Goal: Task Accomplishment & Management: Manage account settings

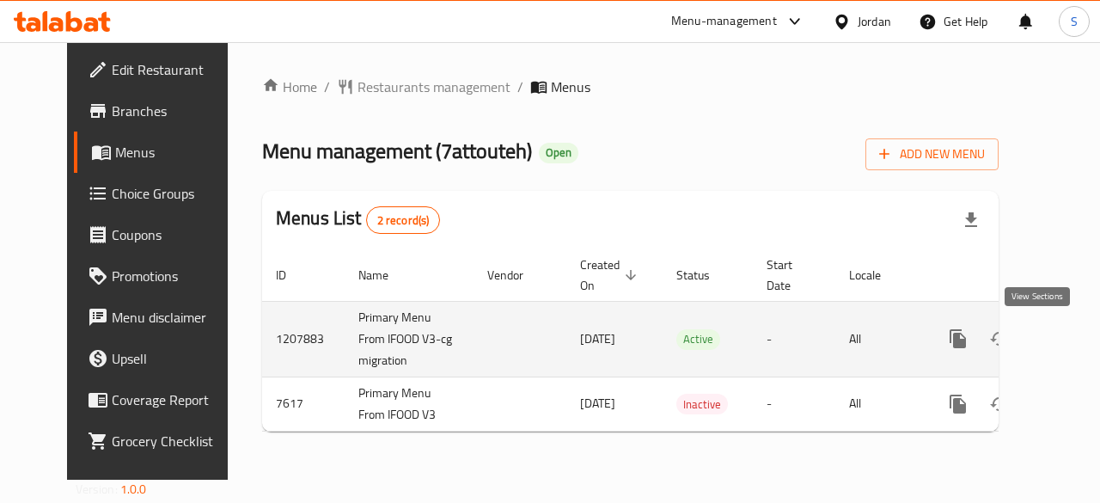
click at [1071, 329] on icon "enhanced table" at bounding box center [1081, 338] width 21 height 21
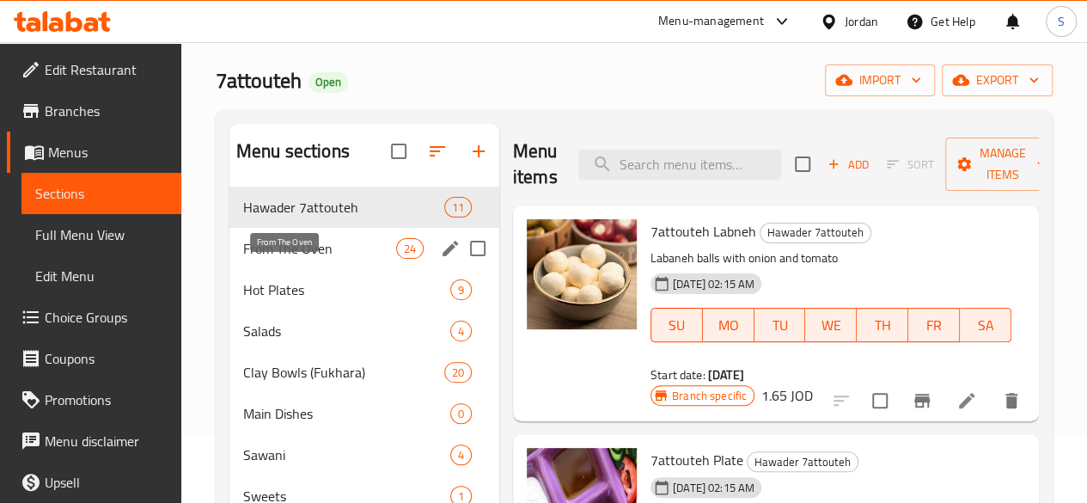
scroll to position [69, 0]
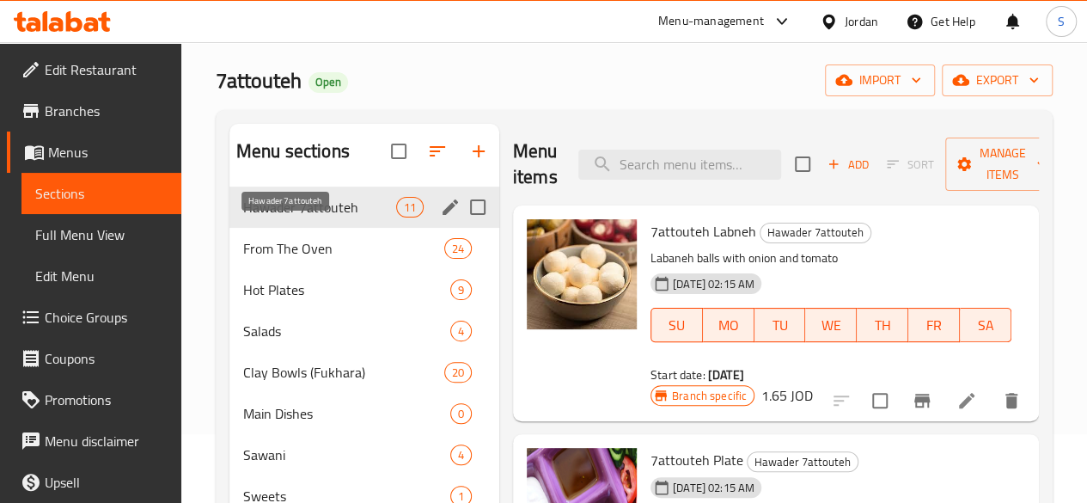
click at [299, 217] on span "Hawader 7attouteh" at bounding box center [319, 207] width 153 height 21
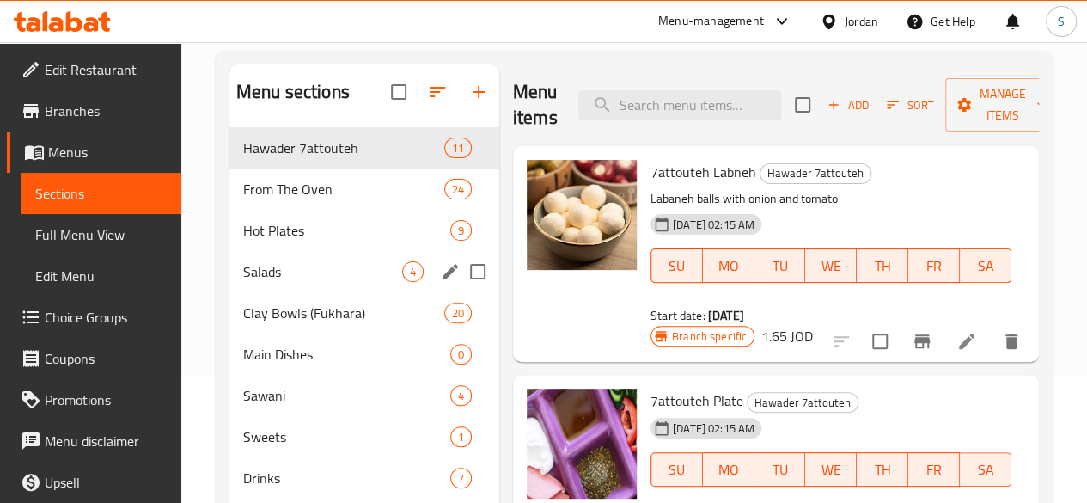
scroll to position [155, 0]
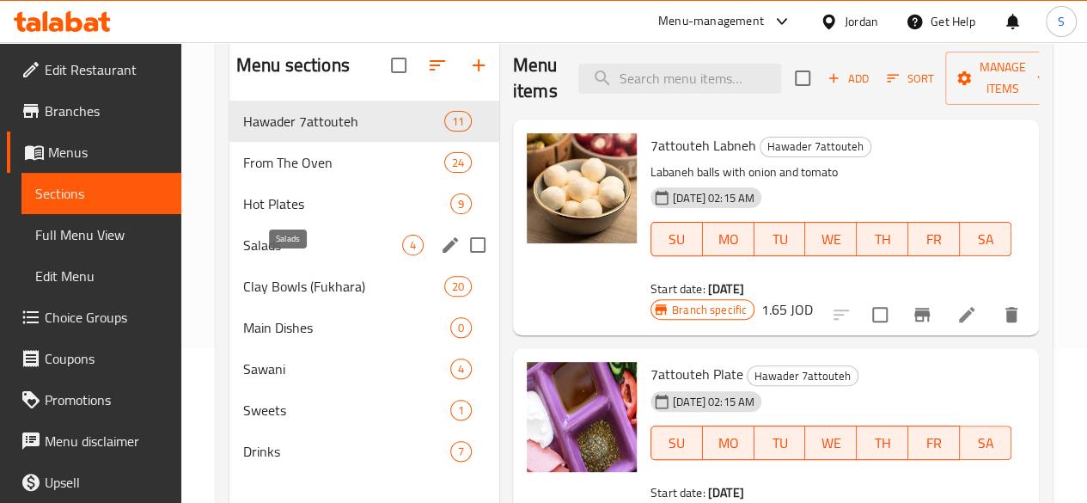
click at [288, 255] on span "Salads" at bounding box center [322, 245] width 159 height 21
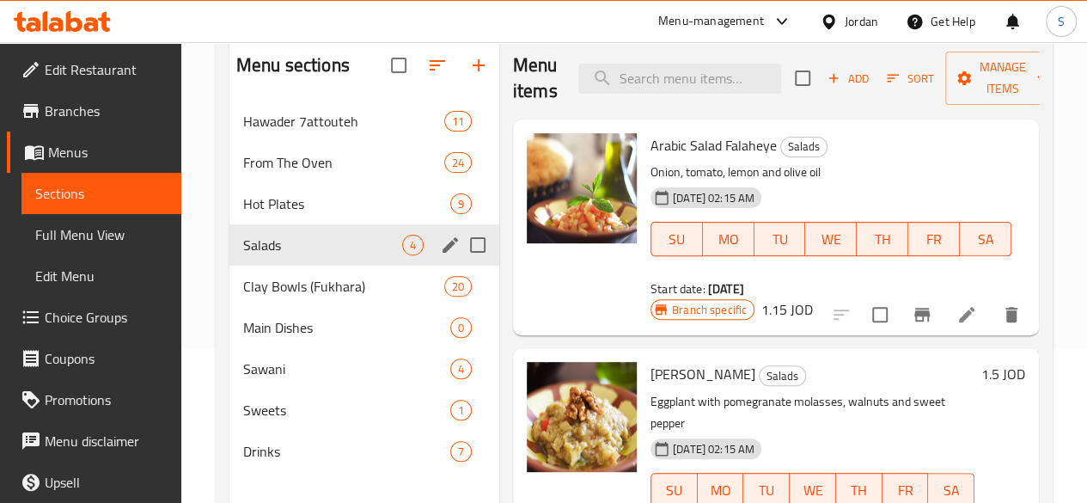
click at [281, 257] on div "Salads 4" at bounding box center [364, 244] width 270 height 41
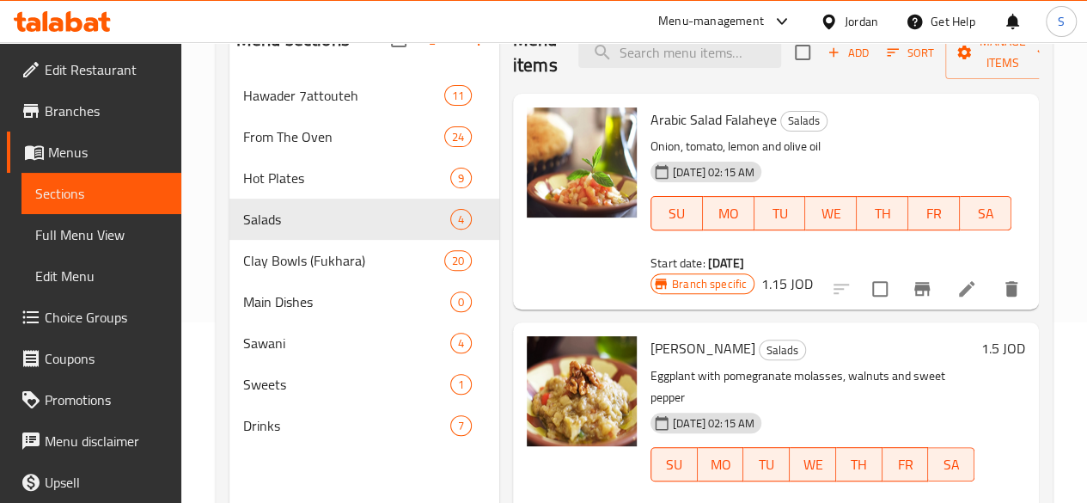
scroll to position [155, 0]
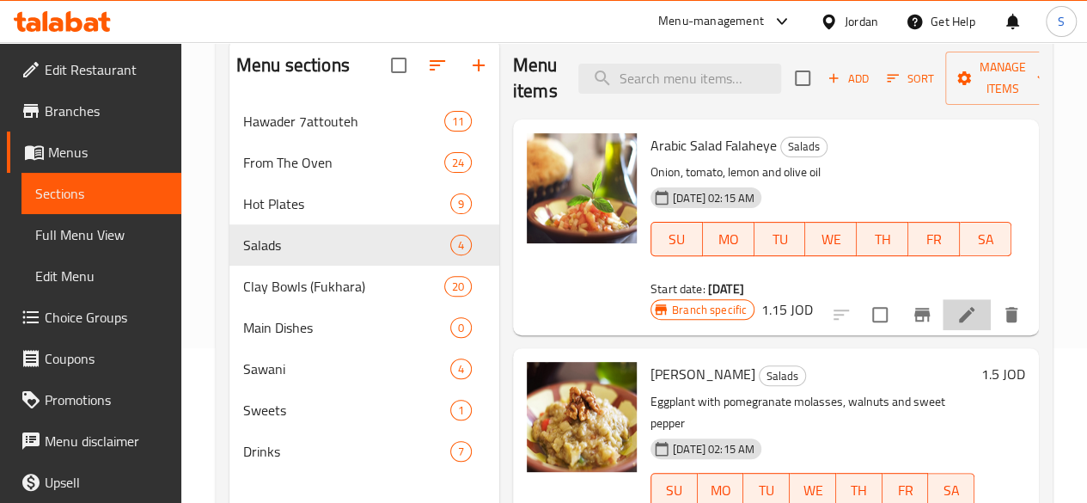
click at [957, 299] on li at bounding box center [967, 314] width 48 height 31
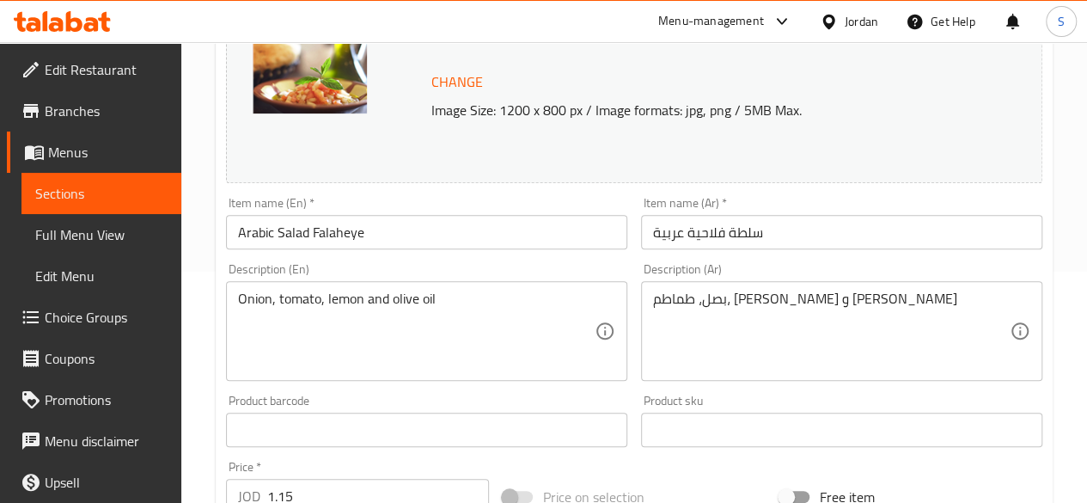
scroll to position [258, 0]
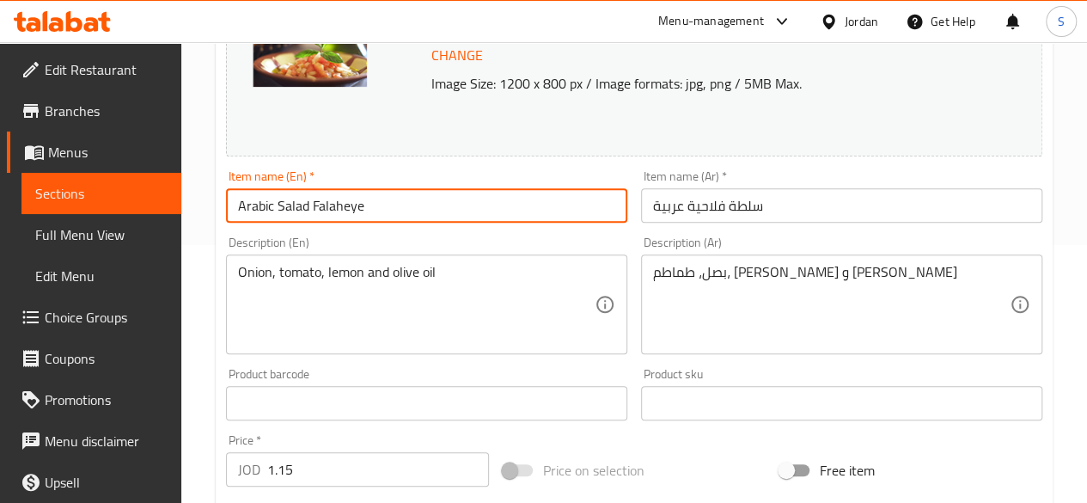
click at [487, 205] on input "Arabic Salad Falaheye" at bounding box center [426, 205] width 401 height 34
click at [431, 218] on input "Arabic Salad Falaheye" at bounding box center [426, 205] width 401 height 34
click at [497, 217] on input "Arabic Salad Falaheye" at bounding box center [426, 205] width 401 height 34
click at [414, 217] on input "Arabic Salad Falaheye" at bounding box center [426, 205] width 401 height 34
click at [725, 209] on input "سلطة فلاحية عربية" at bounding box center [841, 205] width 401 height 34
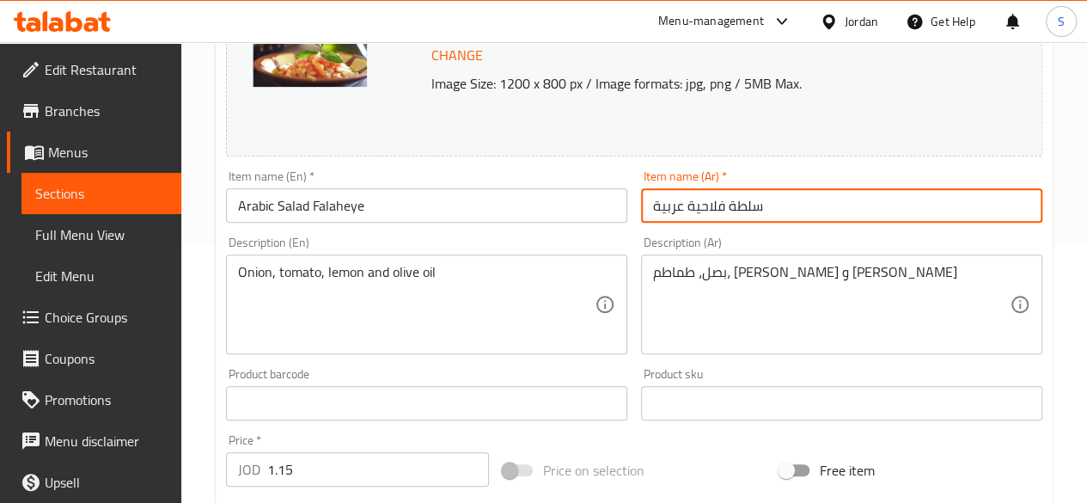
click at [256, 238] on div "Description (En) Onion, tomato, lemon and olive oil Description (En)" at bounding box center [426, 295] width 401 height 118
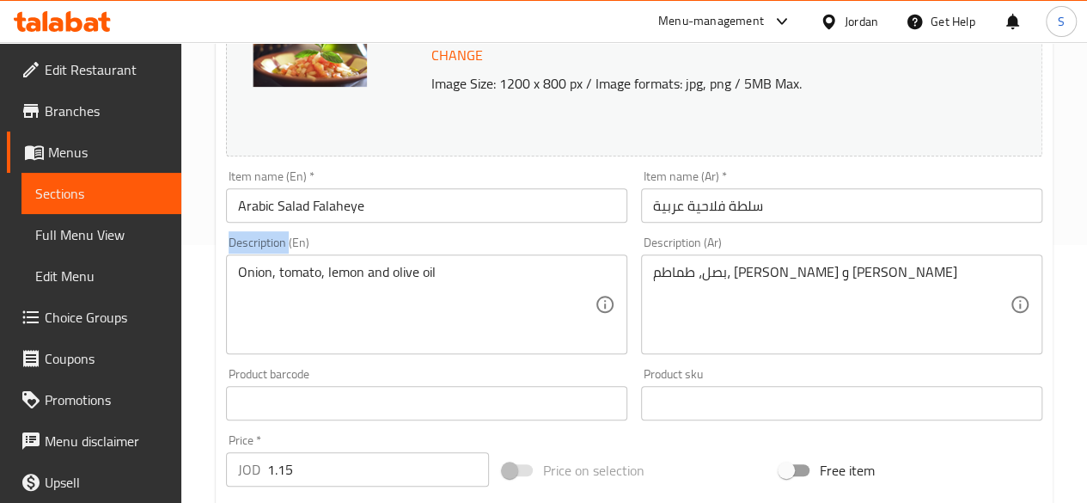
click at [256, 238] on div "Description (En) Onion, tomato, lemon and olive oil Description (En)" at bounding box center [426, 295] width 401 height 118
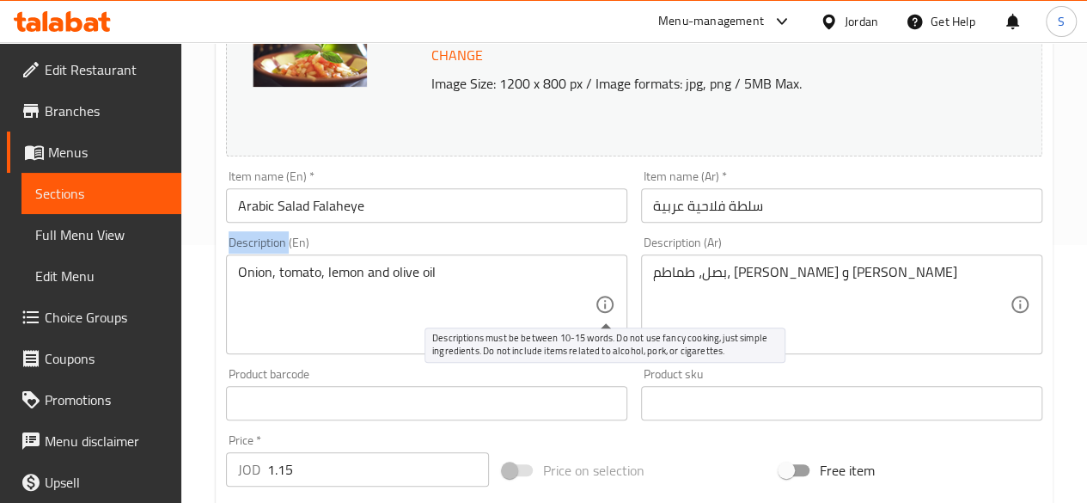
click at [602, 314] on icon at bounding box center [605, 304] width 21 height 21
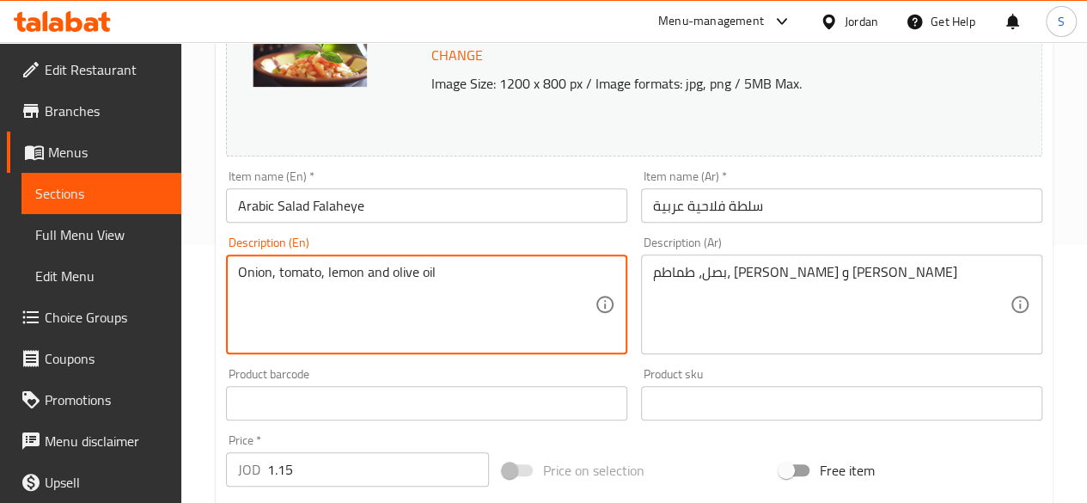
click at [414, 211] on input "Arabic Salad Falaheye" at bounding box center [426, 205] width 401 height 34
click at [533, 287] on textarea "Onion, tomato, lemon and olive oil" at bounding box center [416, 305] width 357 height 82
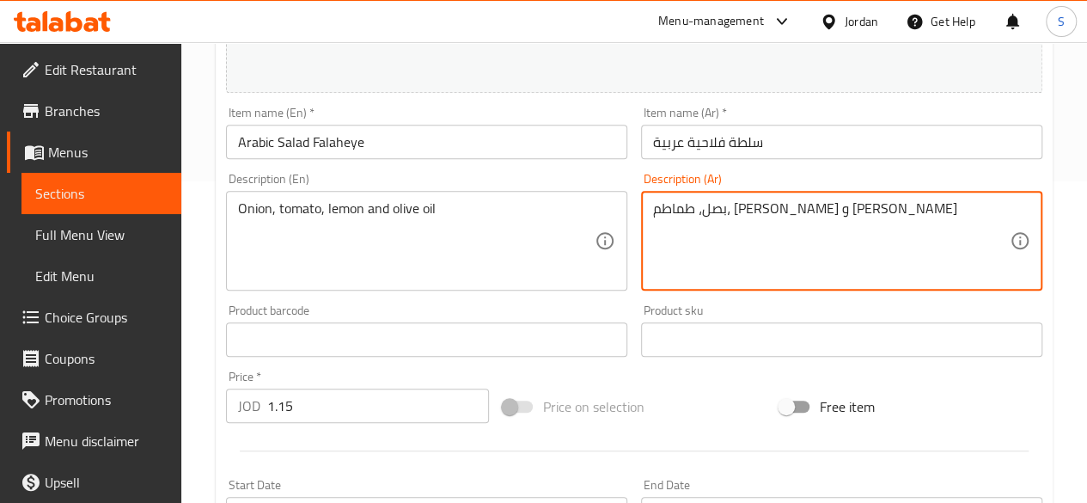
scroll to position [430, 0]
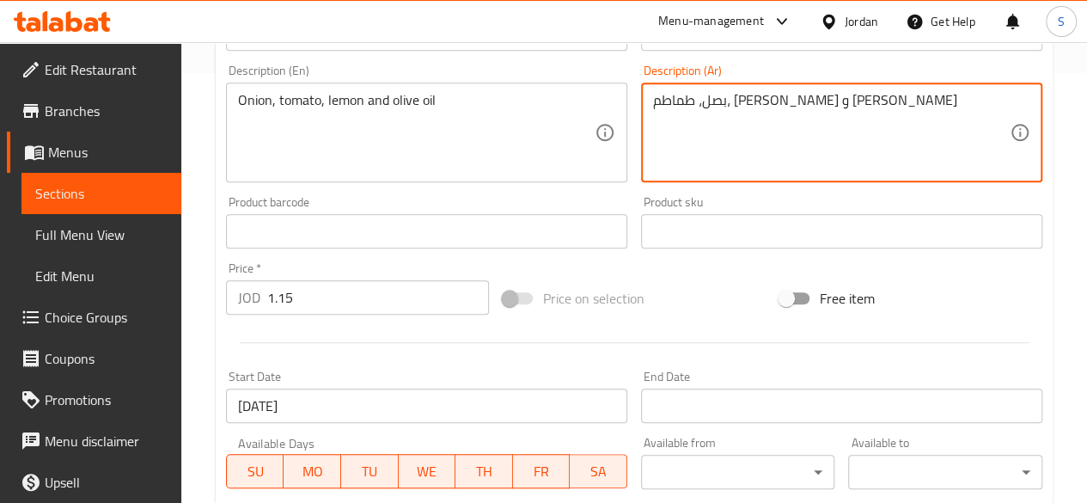
click at [336, 304] on input "1.15" at bounding box center [378, 297] width 222 height 34
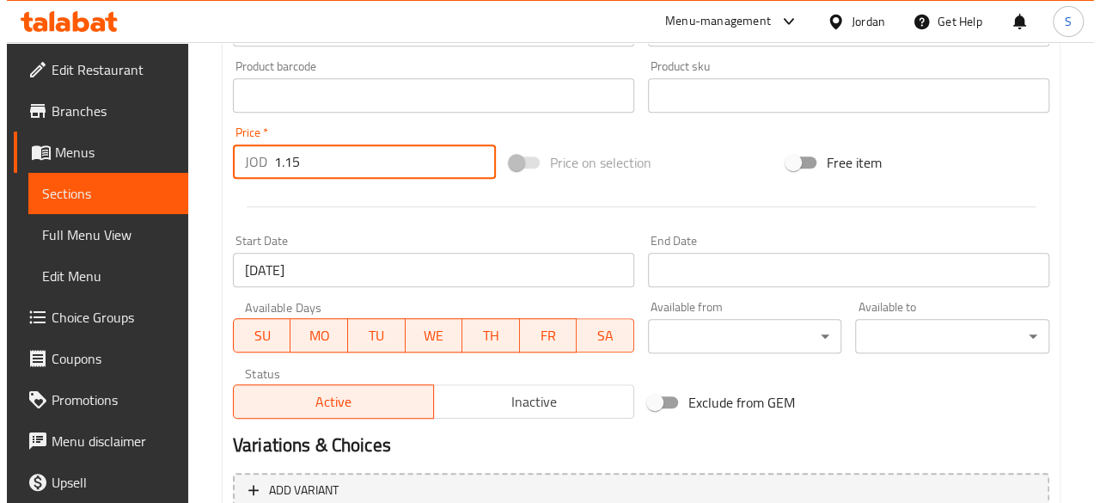
scroll to position [601, 0]
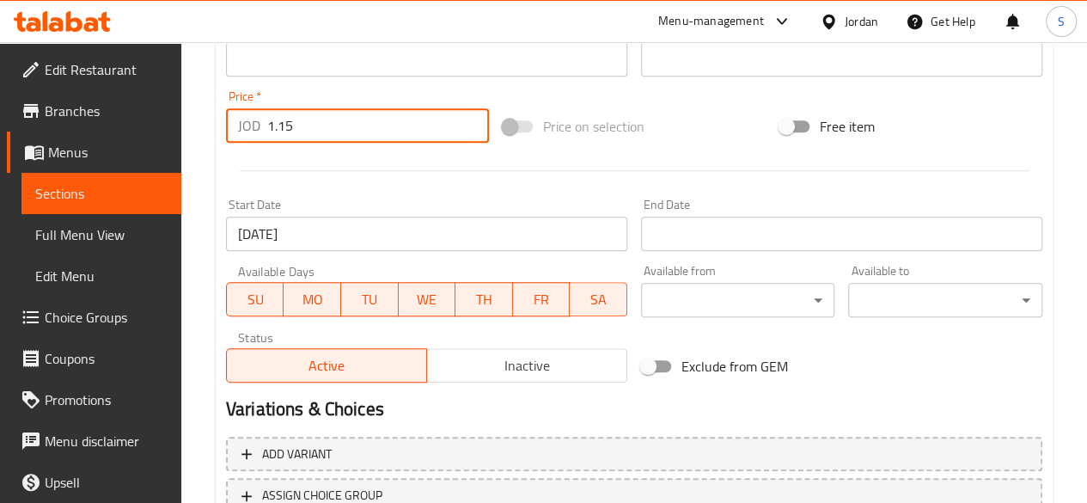
click at [319, 299] on span "MO" at bounding box center [312, 299] width 44 height 25
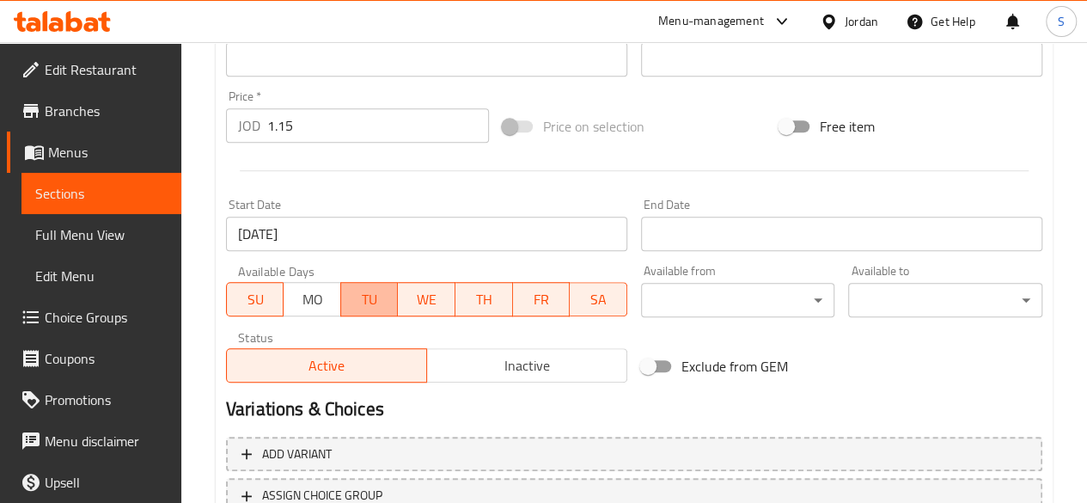
drag, startPoint x: 374, startPoint y: 306, endPoint x: 425, endPoint y: 301, distance: 51.8
click at [374, 307] on span "TU" at bounding box center [370, 299] width 44 height 25
click at [463, 296] on span "TH" at bounding box center [484, 299] width 44 height 25
click at [571, 303] on button "SA" at bounding box center [599, 299] width 58 height 34
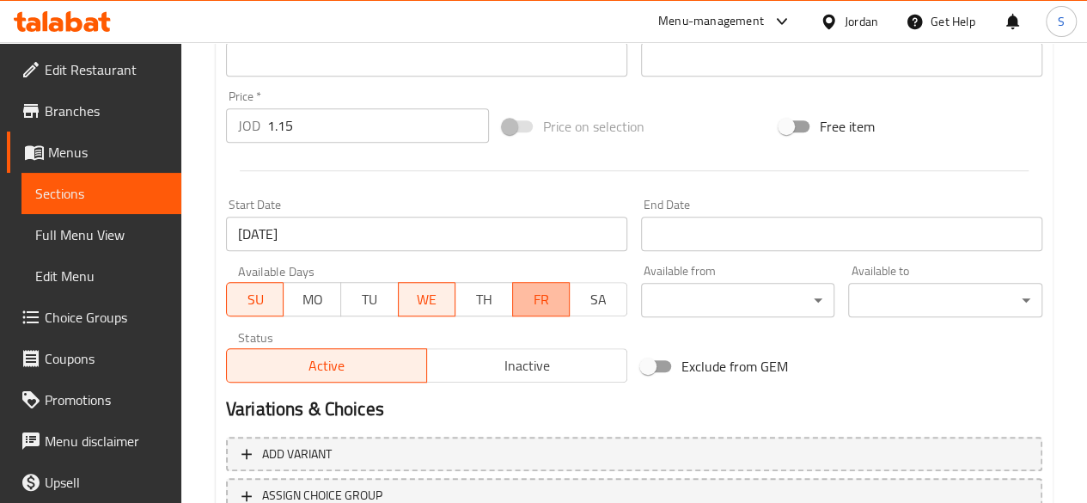
click at [526, 299] on span "FR" at bounding box center [542, 299] width 44 height 25
click at [442, 296] on span "WE" at bounding box center [428, 299] width 44 height 25
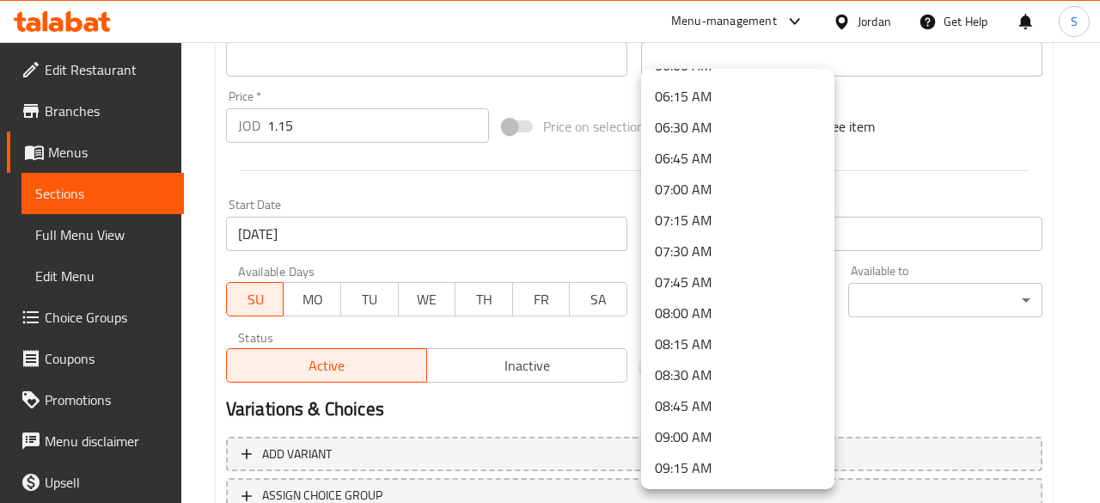
scroll to position [773, 0]
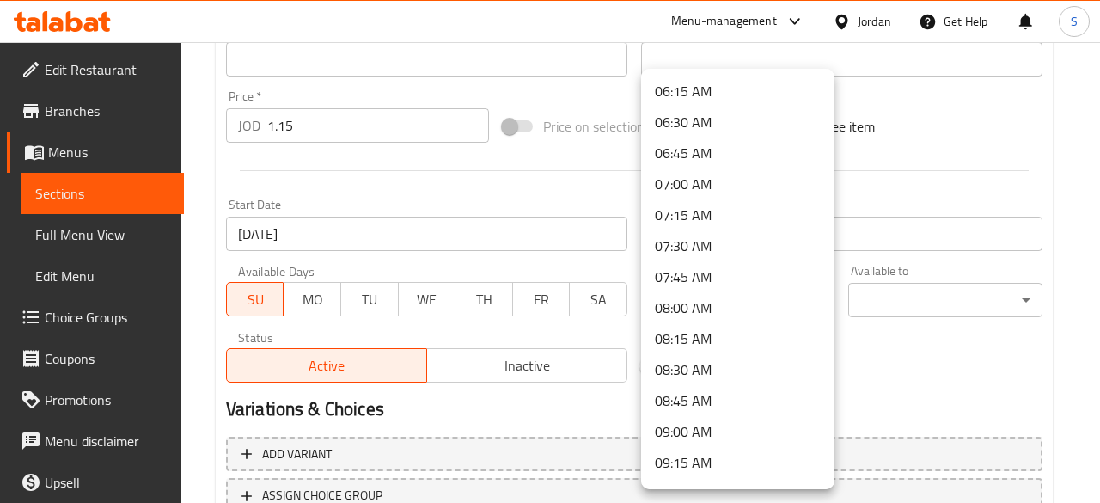
click at [710, 174] on li "07:00 AM" at bounding box center [737, 183] width 193 height 31
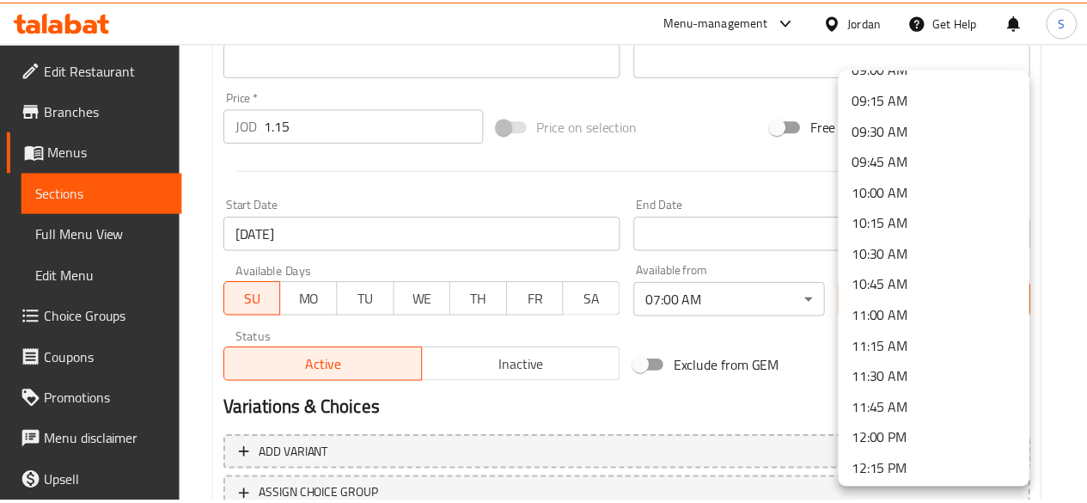
scroll to position [1375, 0]
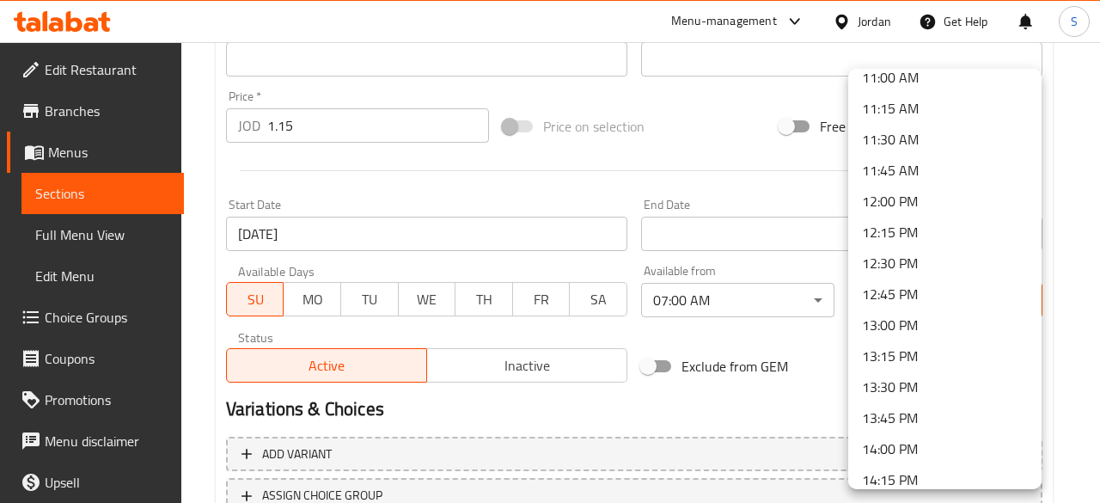
click at [904, 195] on li "12:00 PM" at bounding box center [944, 201] width 193 height 31
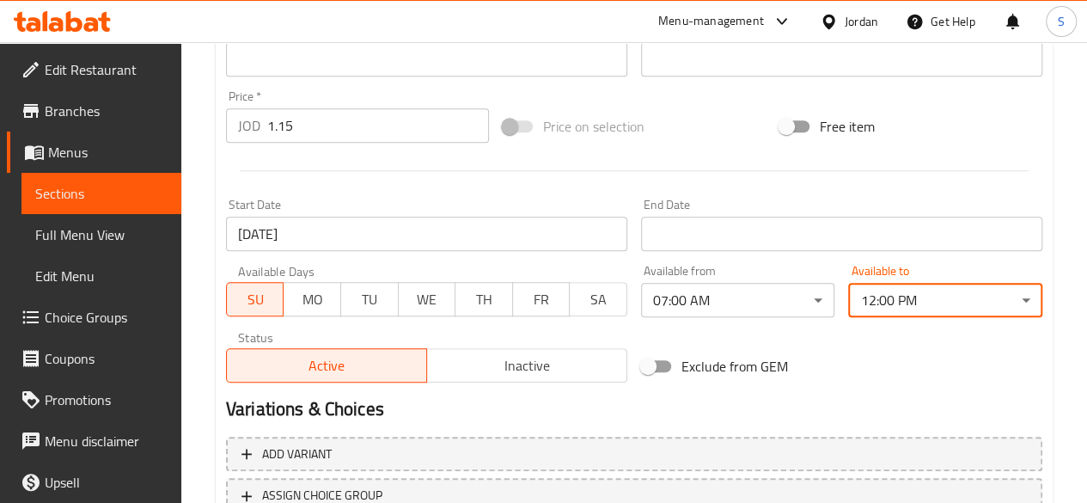
click at [596, 198] on div "Start Date [DATE] Start Date" at bounding box center [426, 225] width 415 height 66
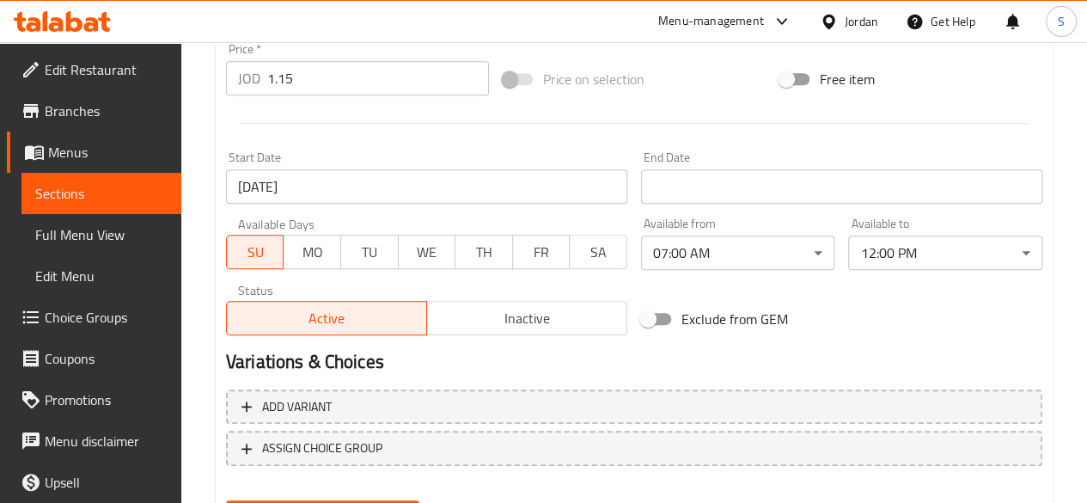
scroll to position [687, 0]
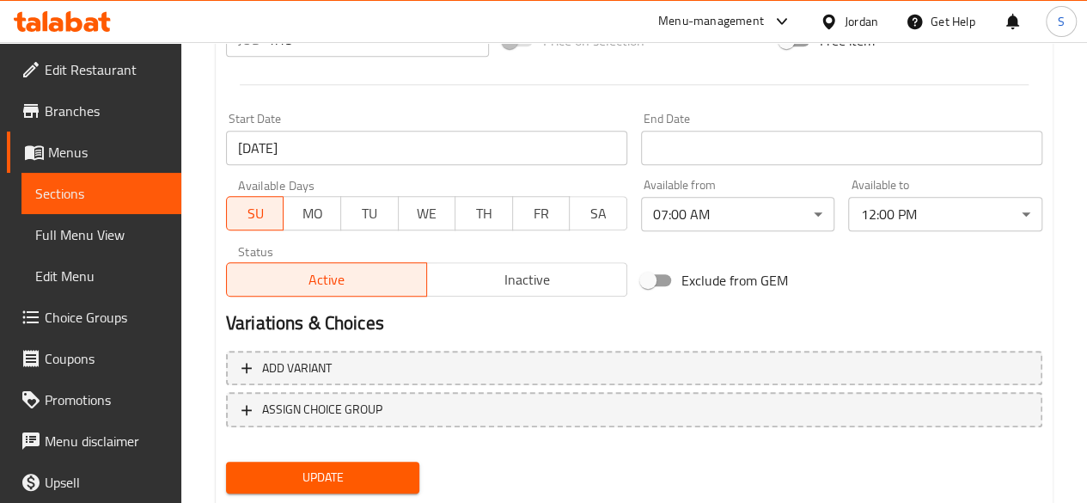
click at [271, 245] on div "Active Inactive" at bounding box center [426, 271] width 401 height 52
click at [266, 246] on div "Active Inactive" at bounding box center [426, 271] width 401 height 52
click at [254, 252] on div "Active Inactive" at bounding box center [426, 271] width 401 height 52
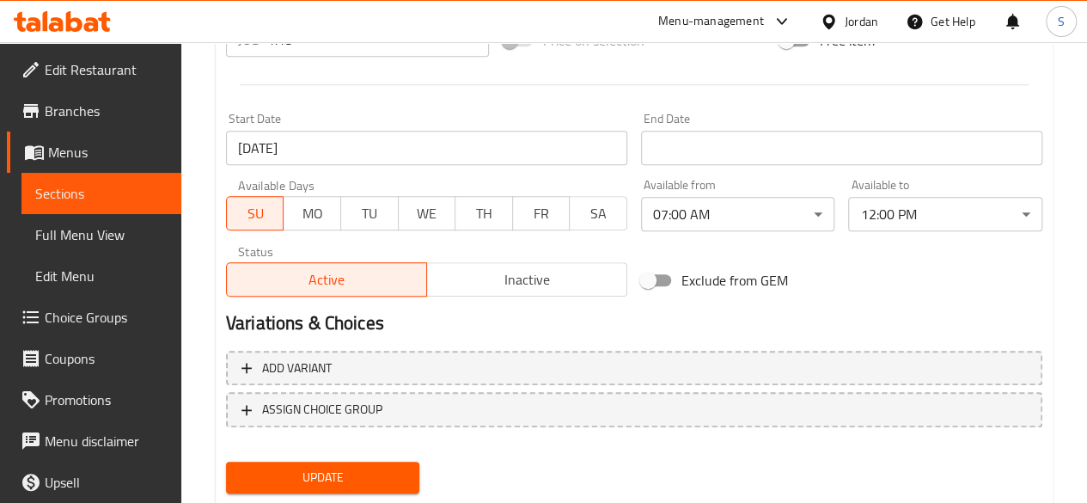
click at [254, 252] on div "Active Inactive" at bounding box center [426, 271] width 401 height 52
click at [254, 250] on div "Active Inactive" at bounding box center [426, 271] width 401 height 52
click at [556, 295] on div "Status Active Inactive" at bounding box center [426, 270] width 415 height 65
click at [554, 281] on span "Inactive" at bounding box center [527, 279] width 186 height 25
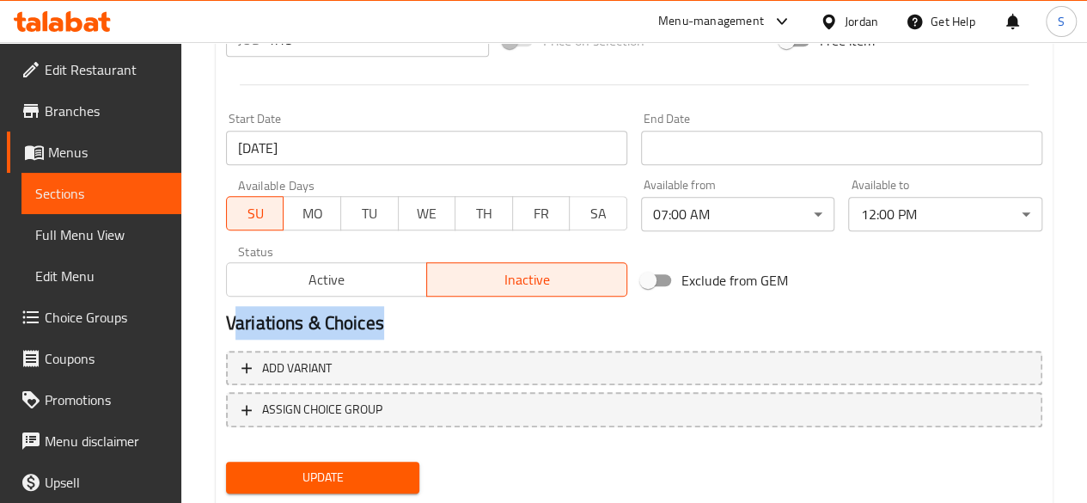
drag, startPoint x: 396, startPoint y: 314, endPoint x: 237, endPoint y: 305, distance: 159.2
click at [237, 305] on div "Variations & Choices" at bounding box center [634, 323] width 830 height 40
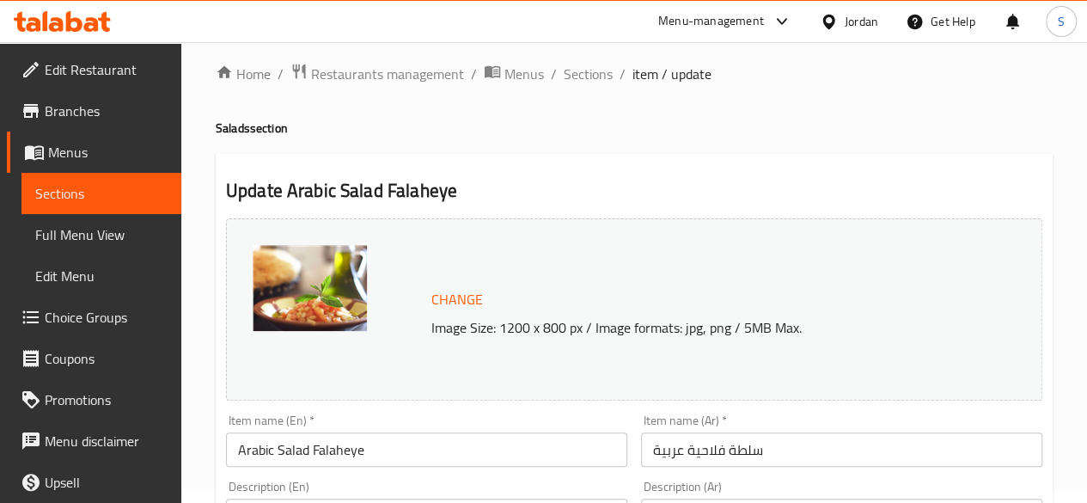
scroll to position [0, 0]
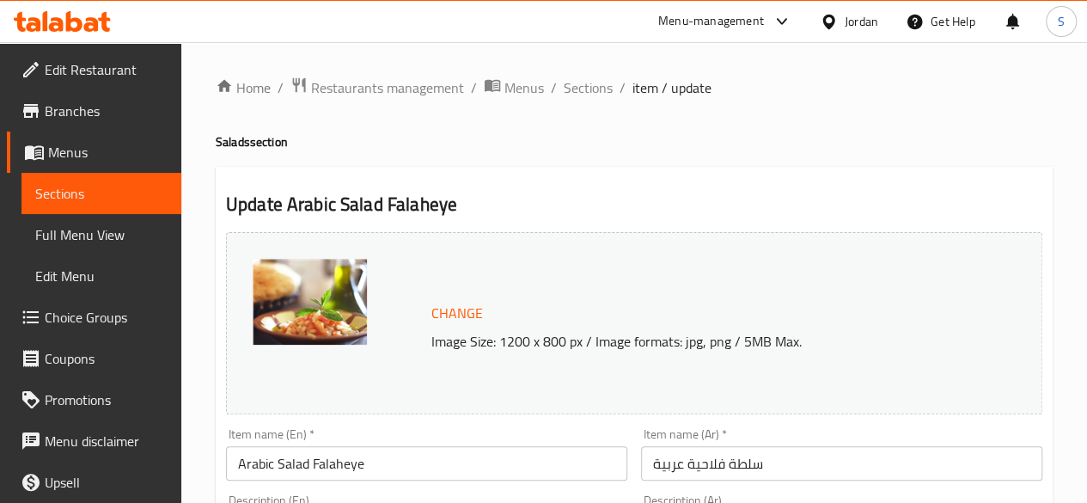
click at [314, 295] on img at bounding box center [310, 302] width 114 height 86
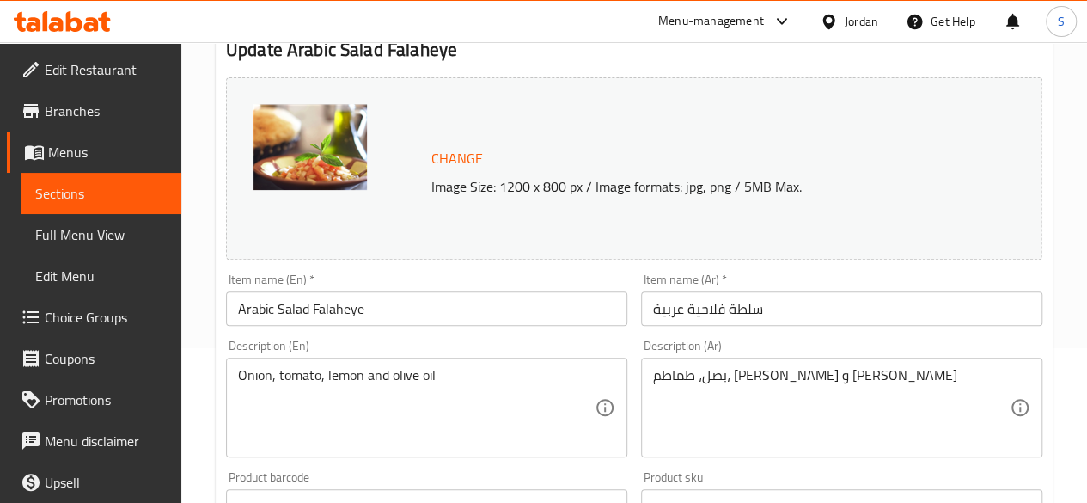
scroll to position [344, 0]
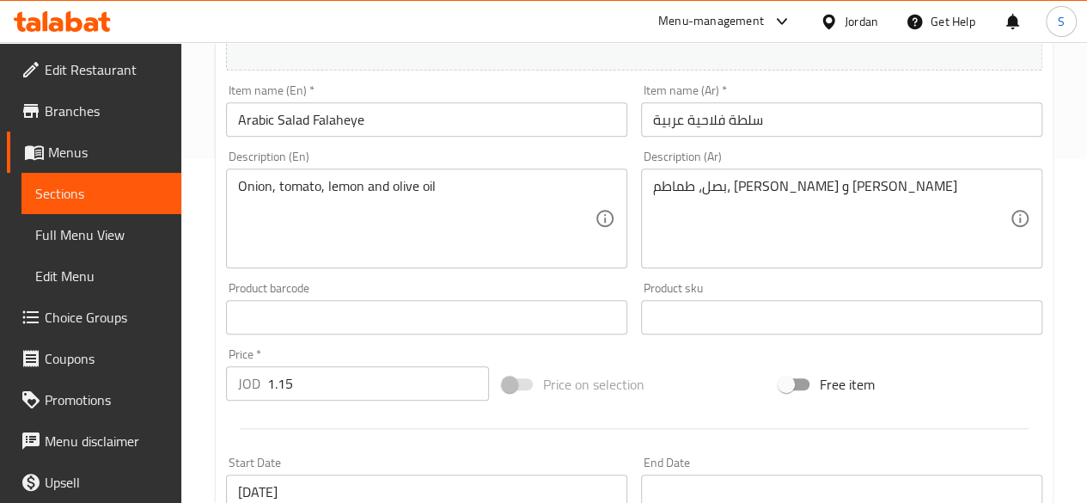
click at [82, 154] on span "Menus" at bounding box center [107, 152] width 119 height 21
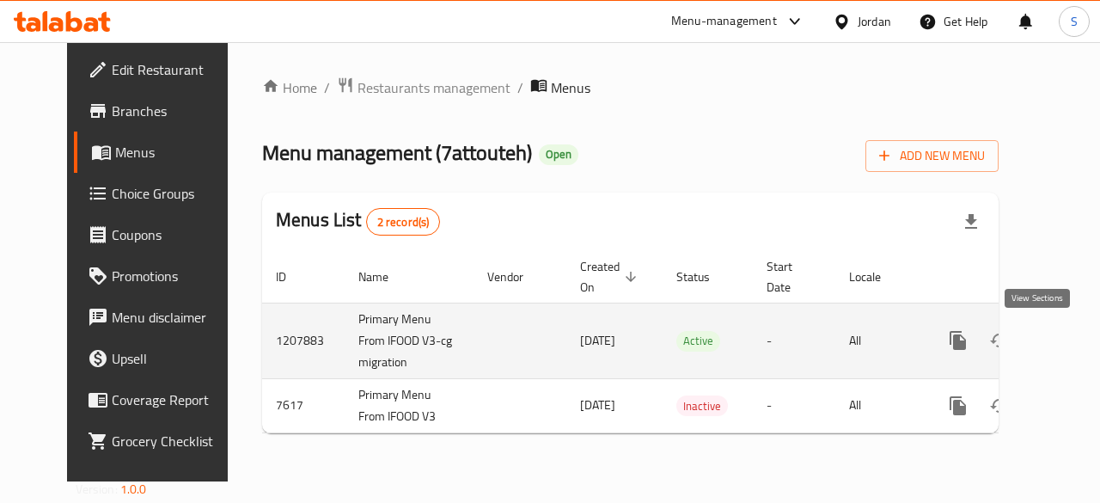
click at [1074, 334] on icon "enhanced table" at bounding box center [1081, 340] width 15 height 15
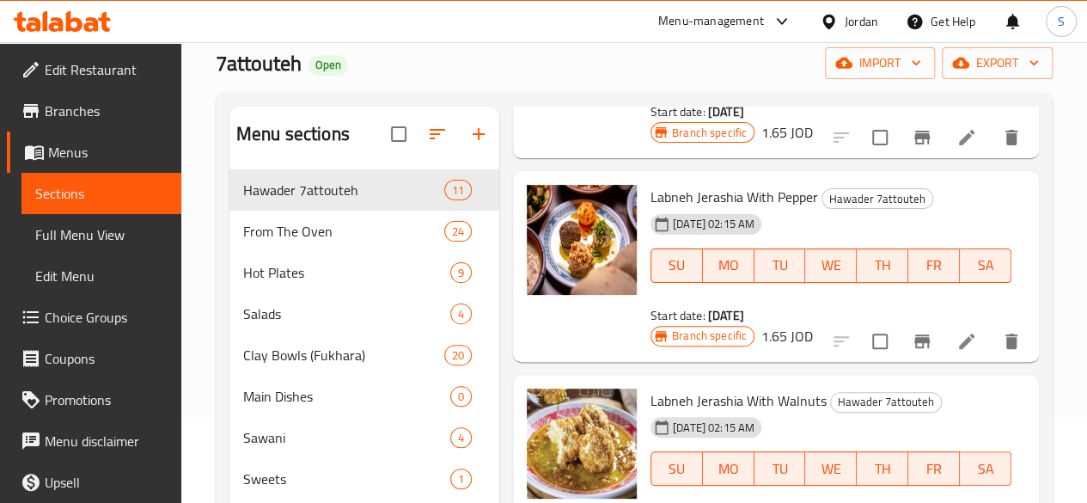
scroll to position [1031, 0]
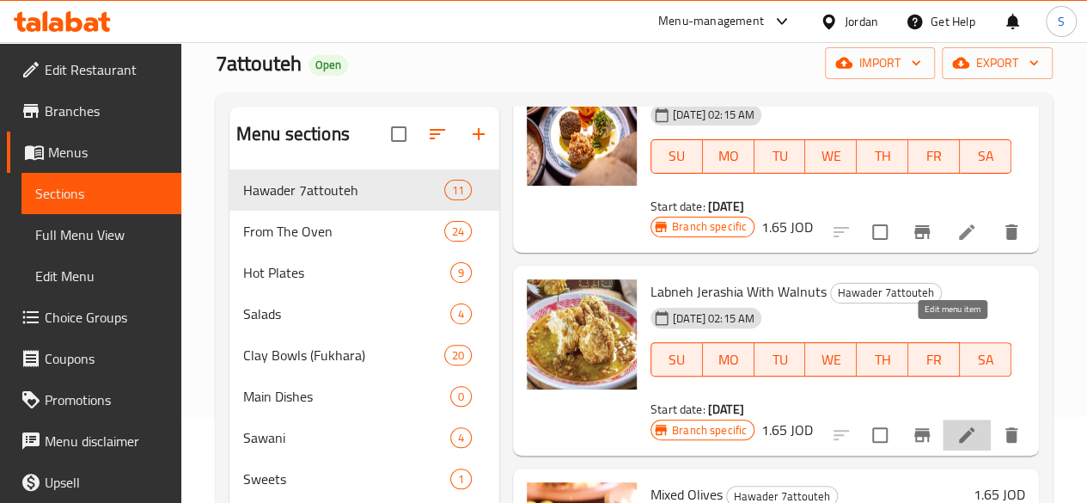
click at [959, 427] on icon at bounding box center [966, 434] width 15 height 15
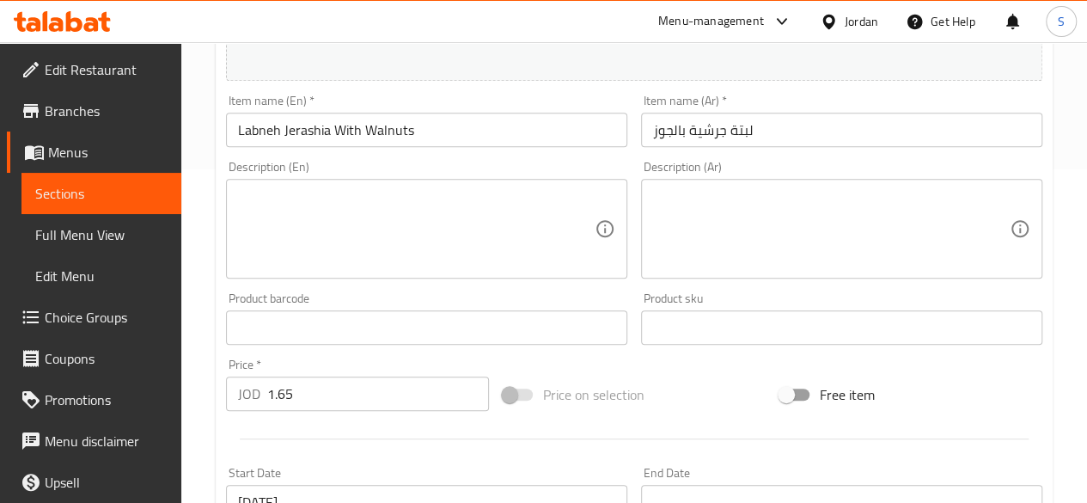
scroll to position [344, 0]
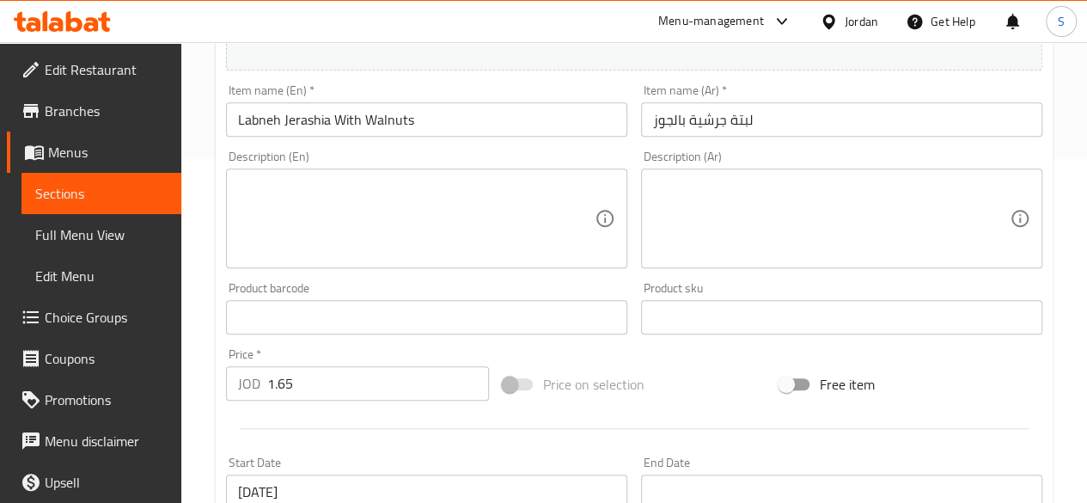
click at [449, 134] on input "Labneh Jerashia With Walnuts" at bounding box center [426, 119] width 401 height 34
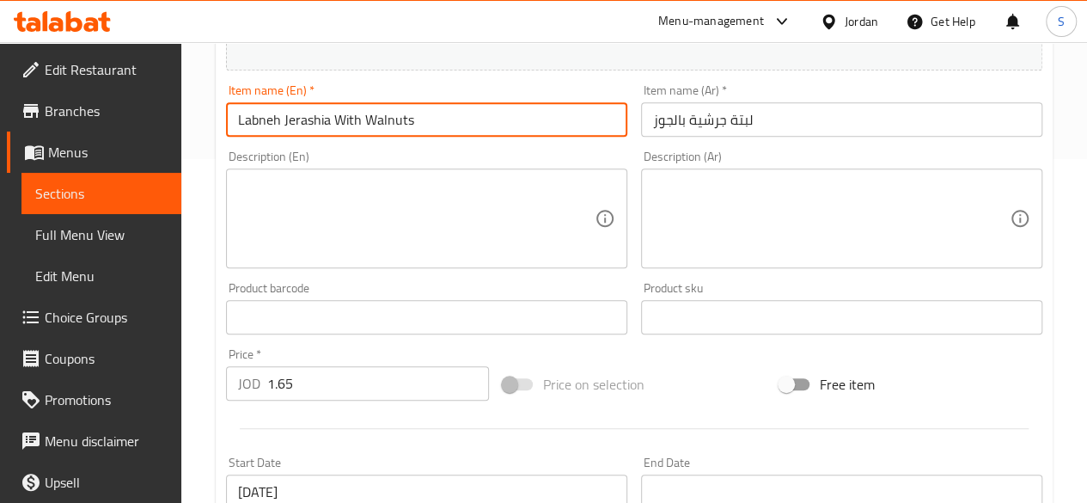
click at [819, 130] on input "لبتة جرشية بالجوز" at bounding box center [841, 119] width 401 height 34
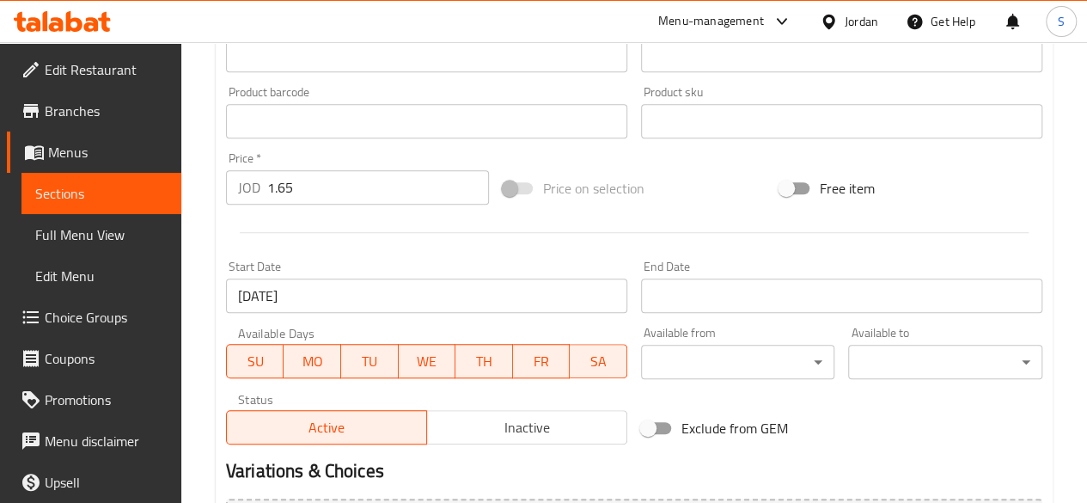
scroll to position [601, 0]
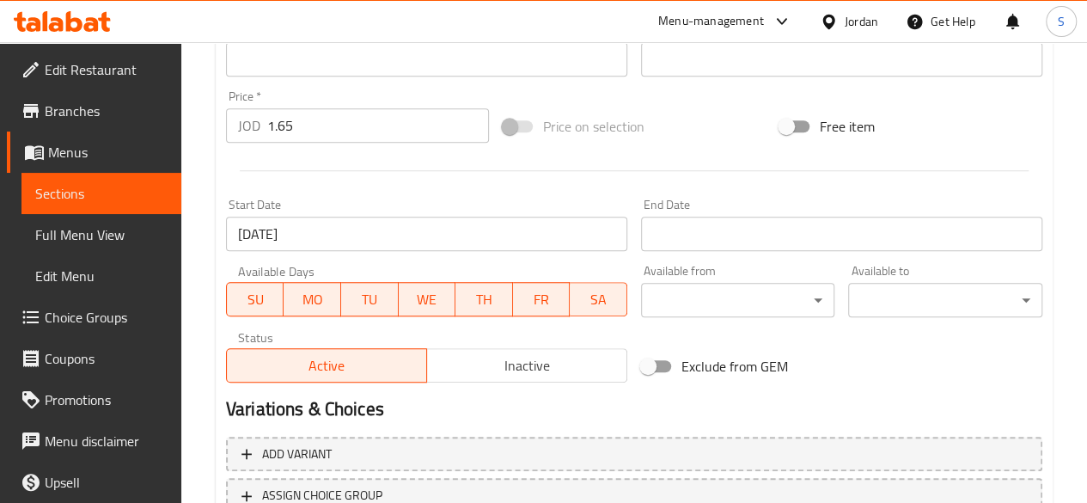
click at [366, 235] on input "[DATE]" at bounding box center [426, 234] width 401 height 34
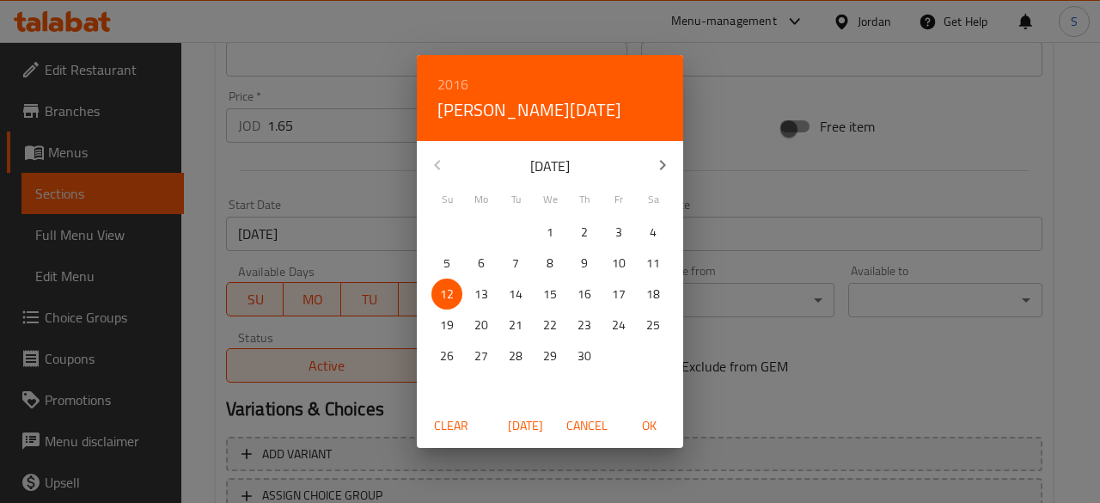
click at [581, 423] on span "Cancel" at bounding box center [586, 425] width 41 height 21
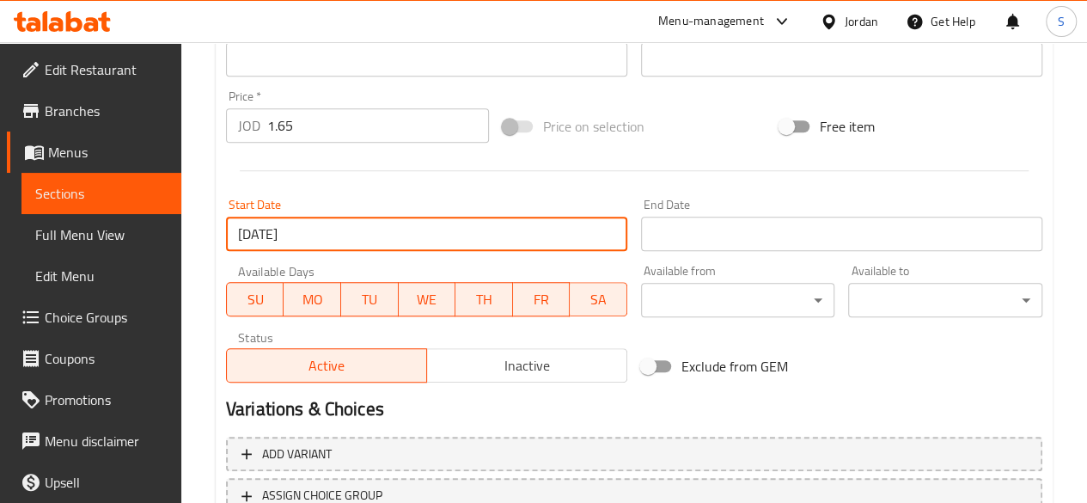
click at [368, 243] on input "[DATE]" at bounding box center [426, 234] width 401 height 34
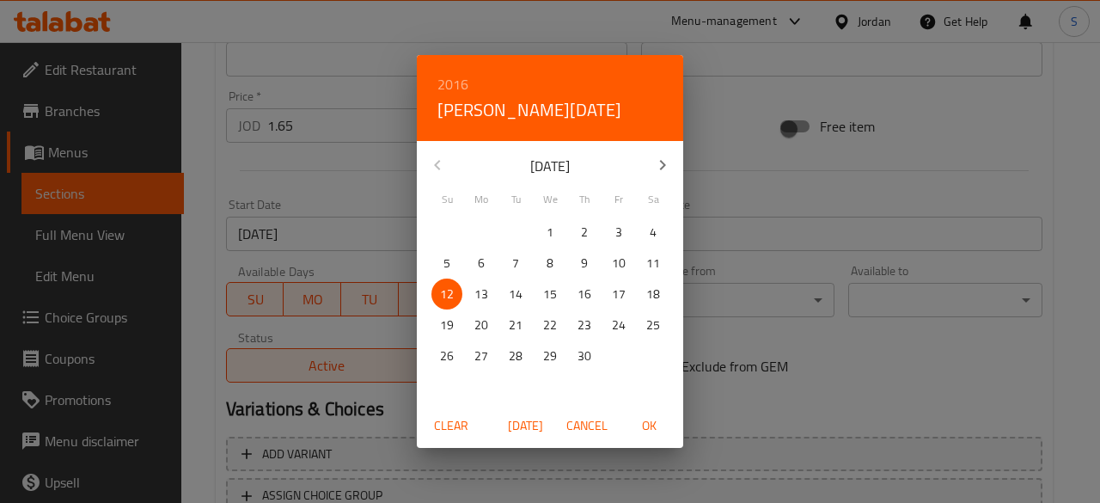
click at [591, 419] on span "Cancel" at bounding box center [586, 425] width 41 height 21
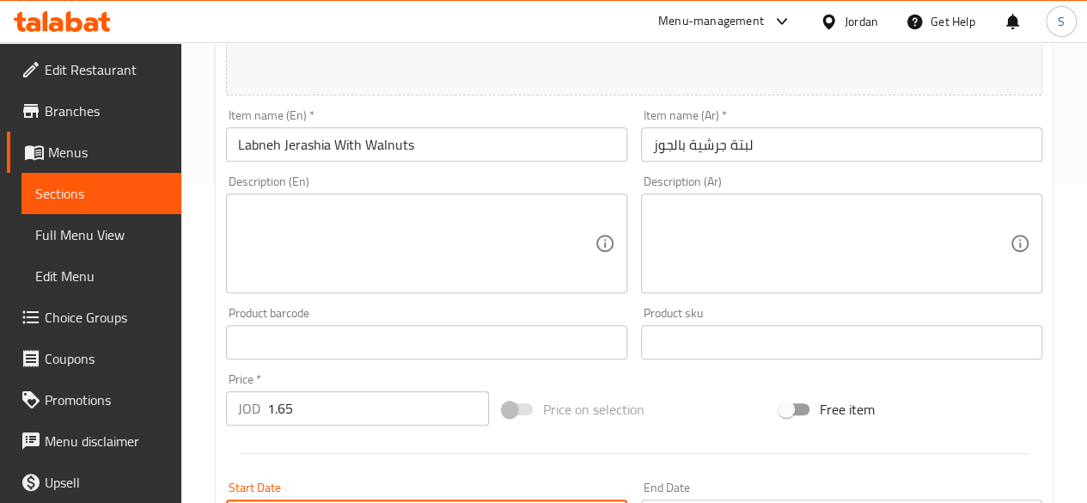
scroll to position [0, 0]
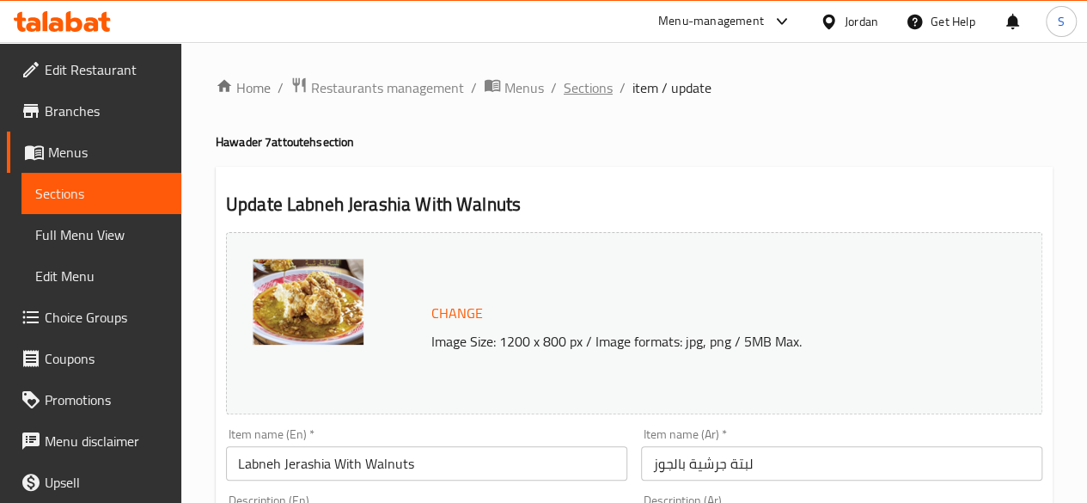
click at [574, 85] on span "Sections" at bounding box center [588, 87] width 49 height 21
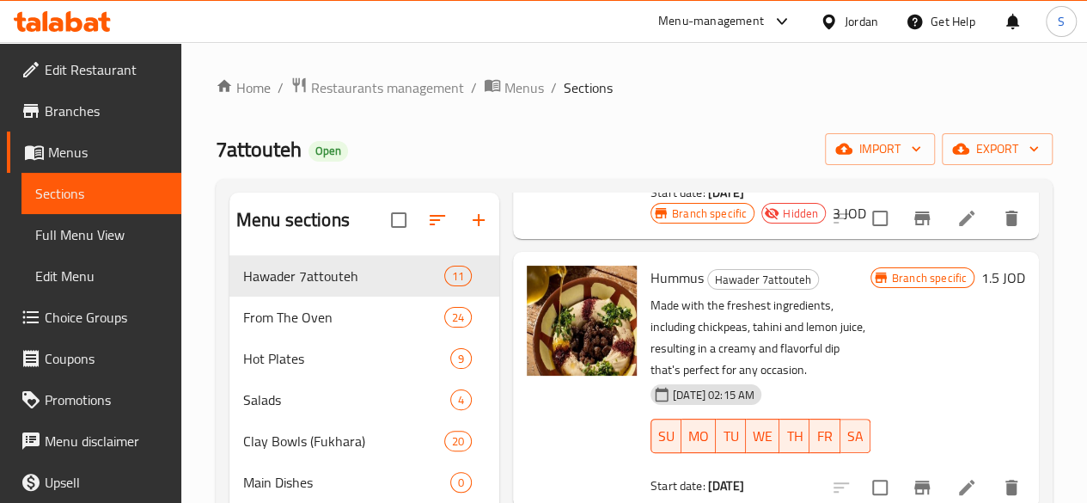
scroll to position [25, 0]
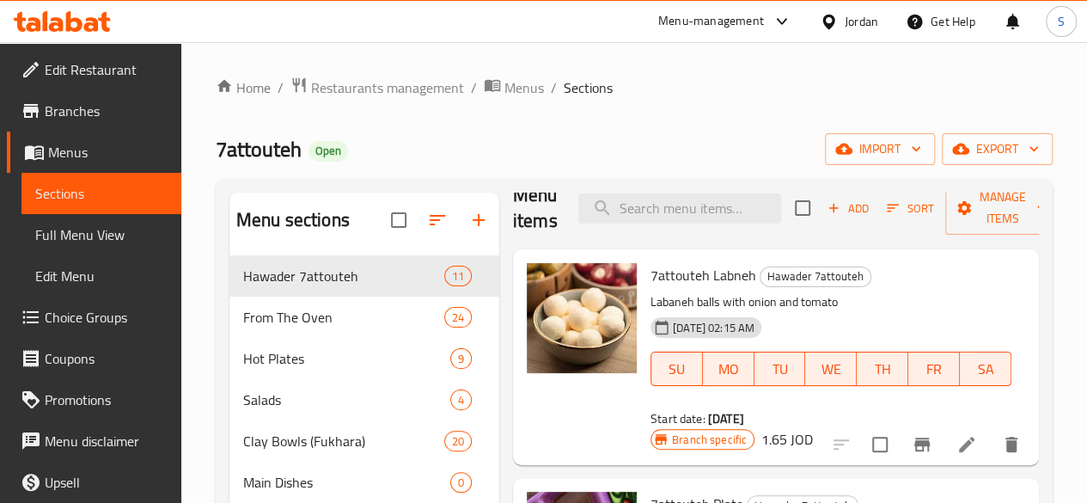
click at [77, 15] on icon at bounding box center [62, 21] width 97 height 21
